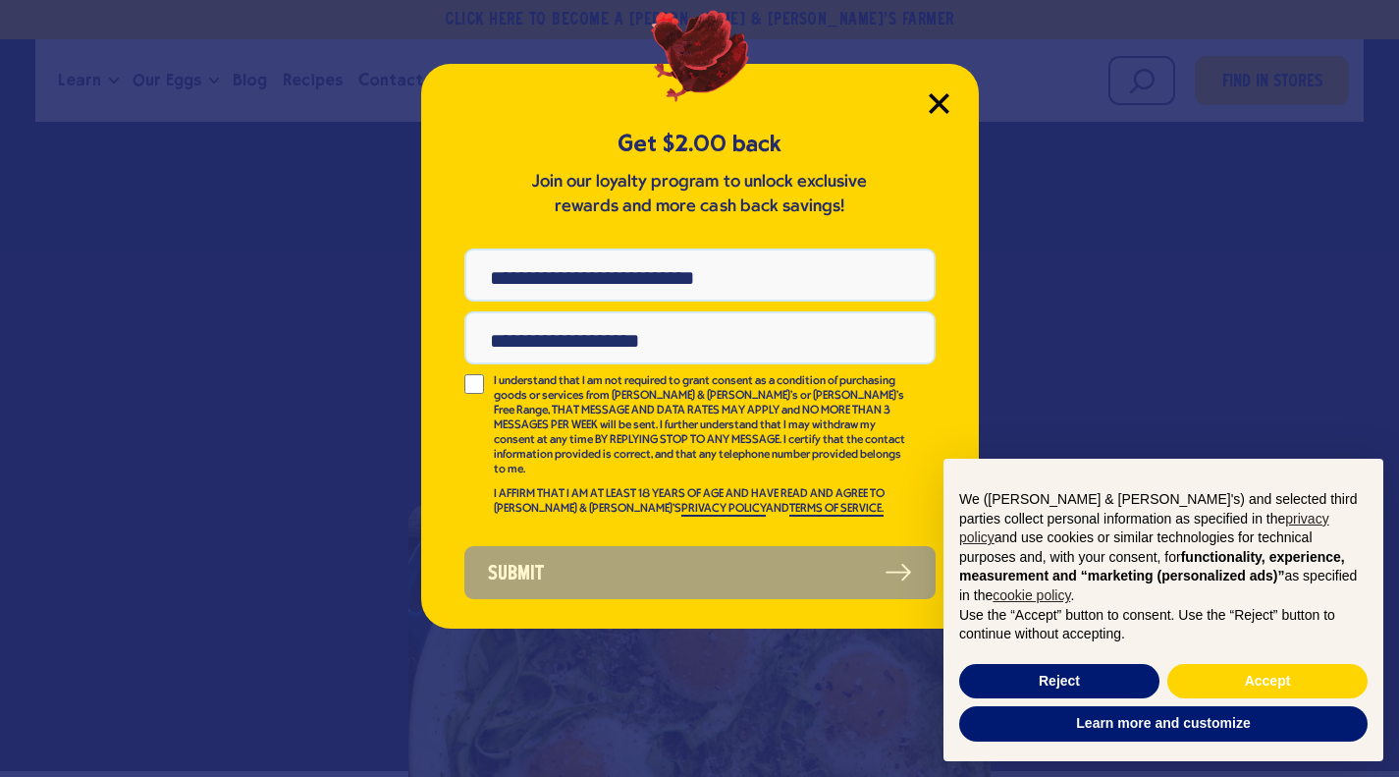
click at [943, 112] on icon "Close Modal" at bounding box center [939, 103] width 21 height 21
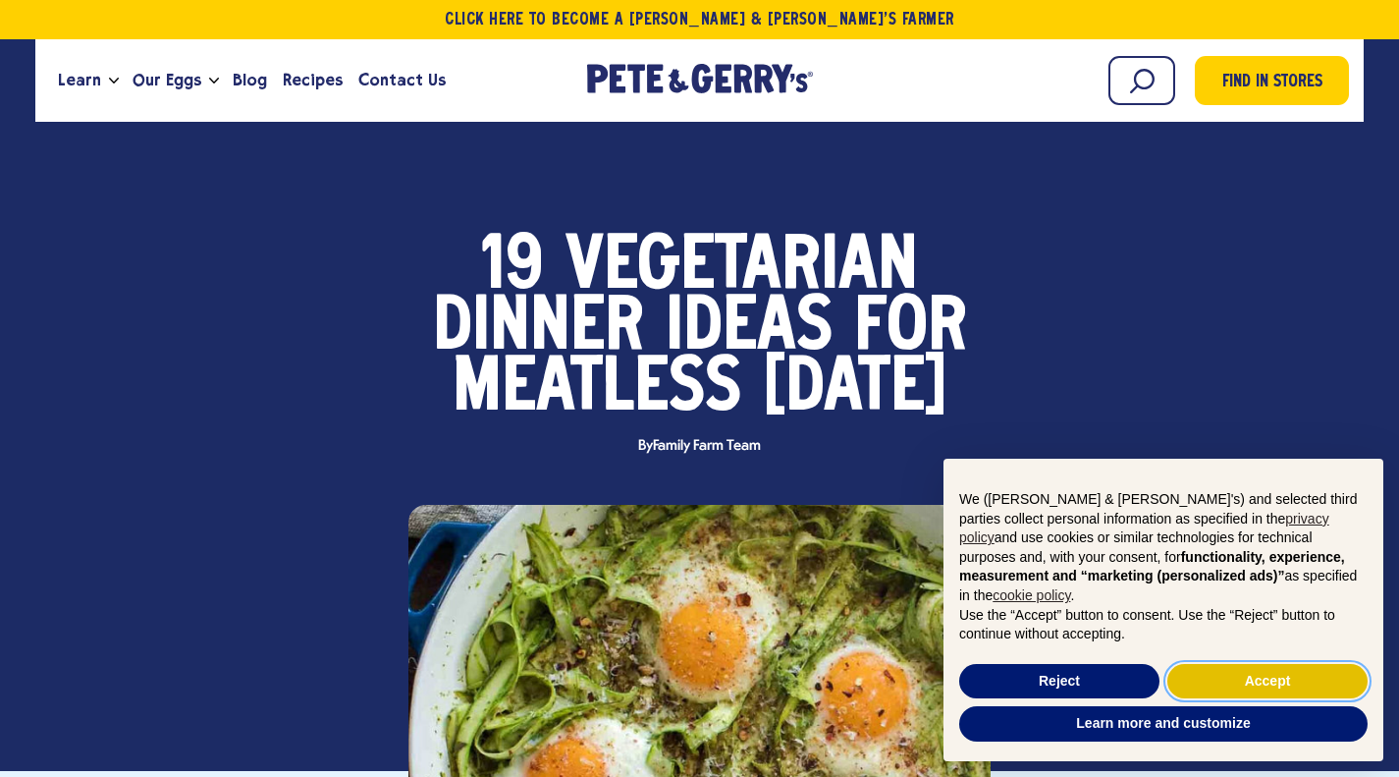
click at [1243, 674] on button "Accept" at bounding box center [1267, 681] width 200 height 35
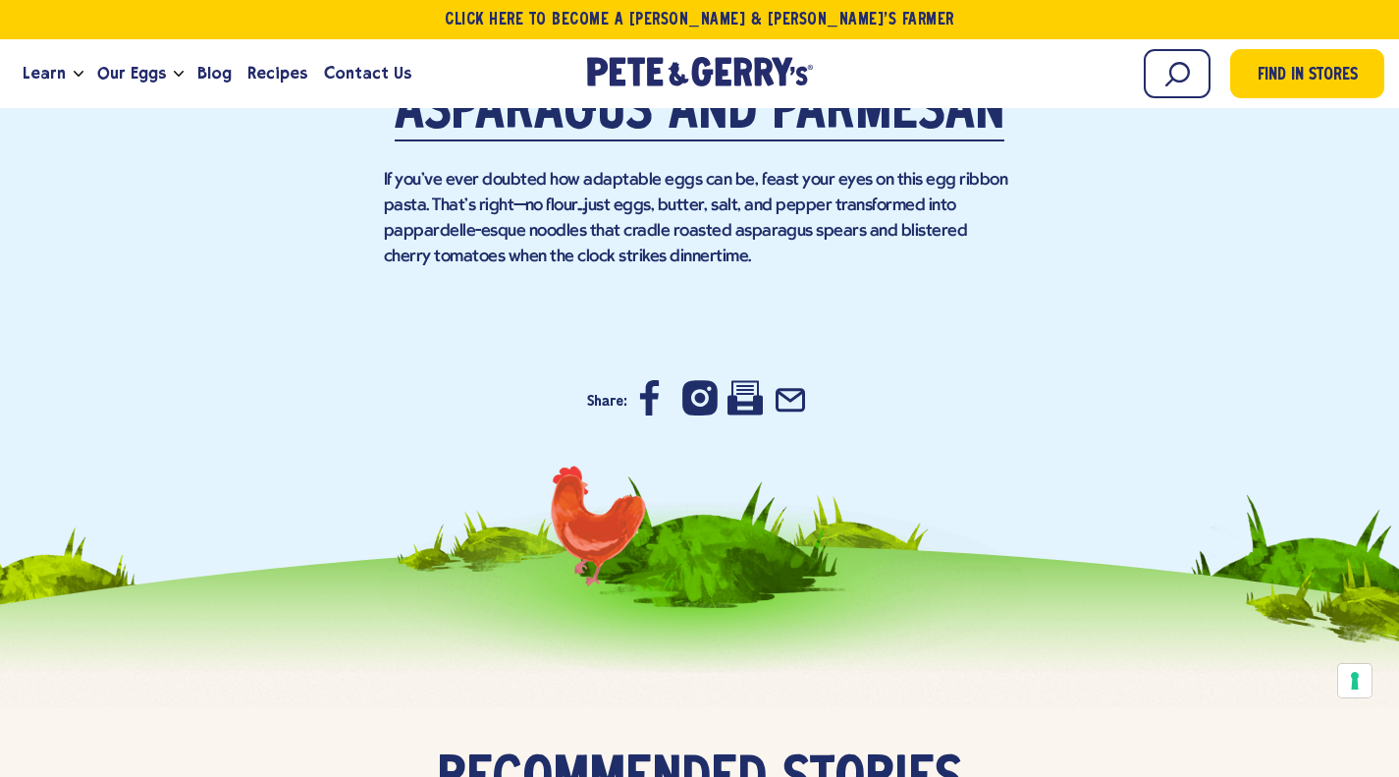
scroll to position [17122, 0]
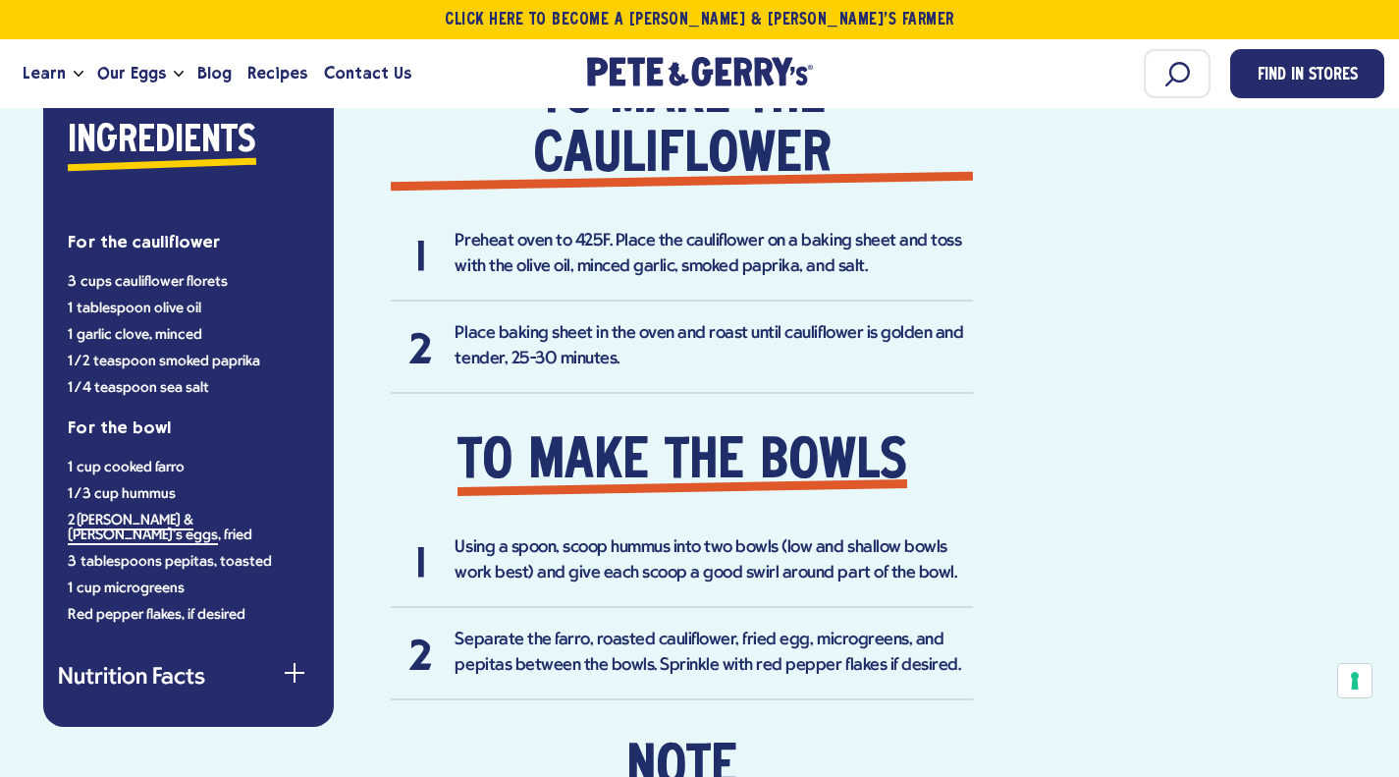
scroll to position [1532, 0]
